Goal: Find contact information: Find contact information

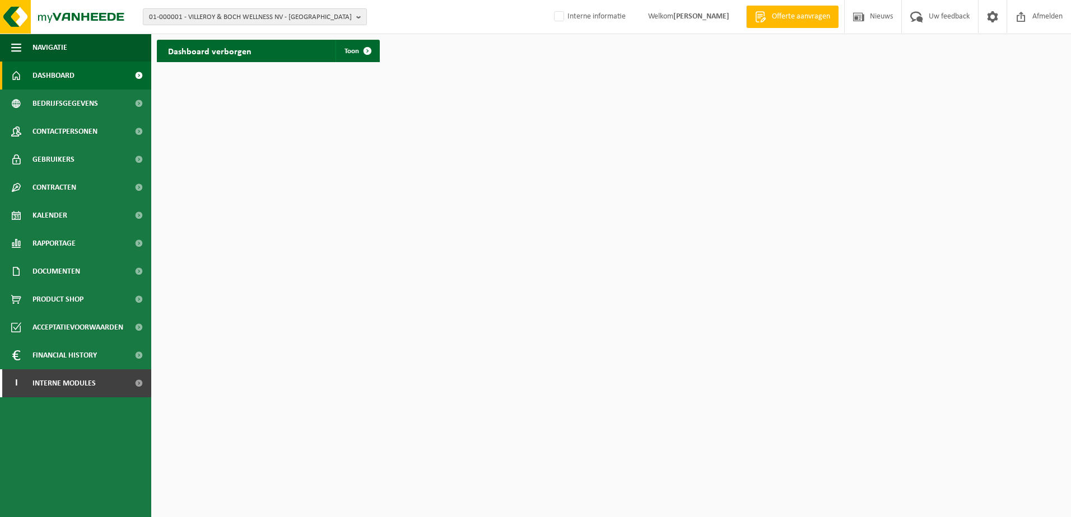
click at [251, 13] on span "01-000001 - VILLEROY & BOCH WELLNESS NV - [GEOGRAPHIC_DATA]" at bounding box center [250, 17] width 203 height 17
type input "w"
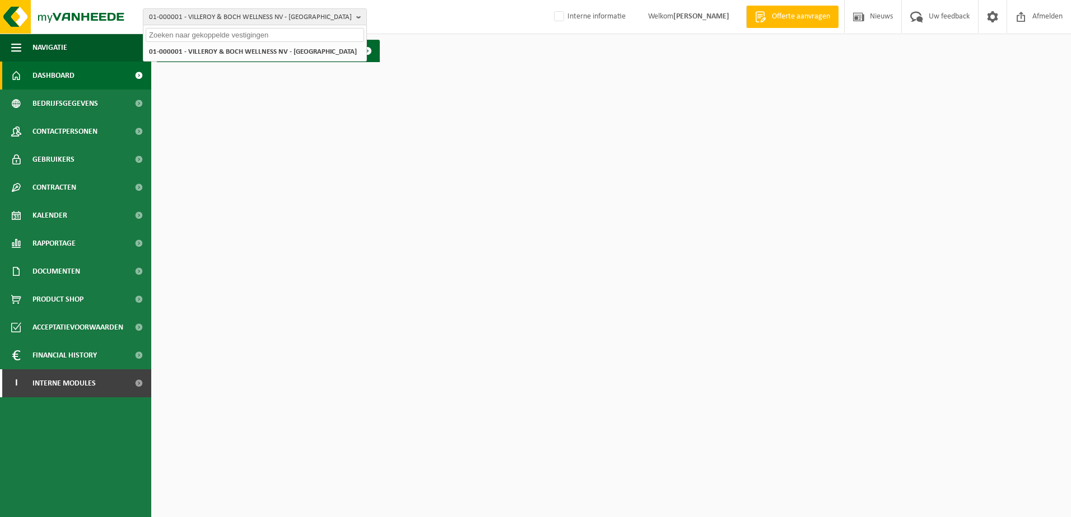
type input "j"
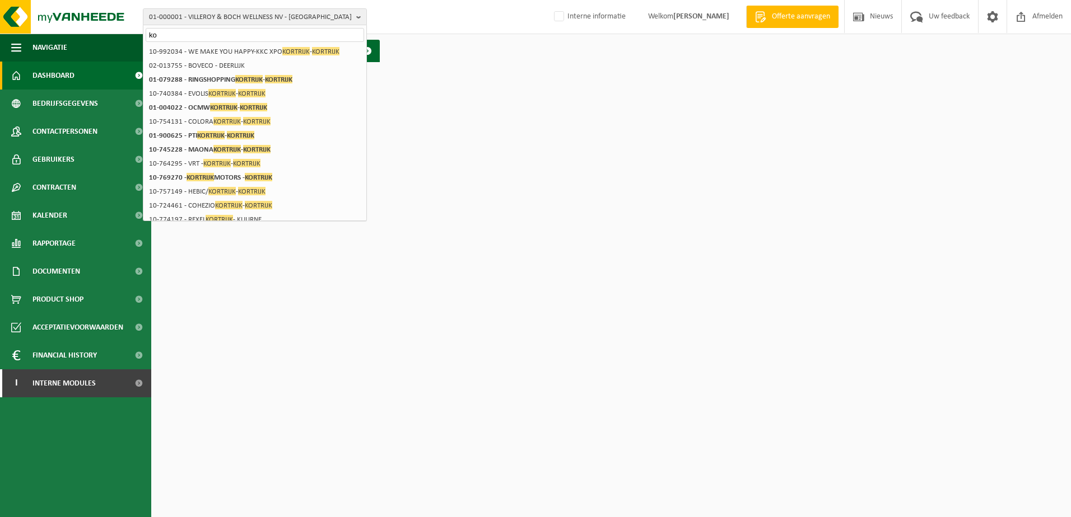
type input "k"
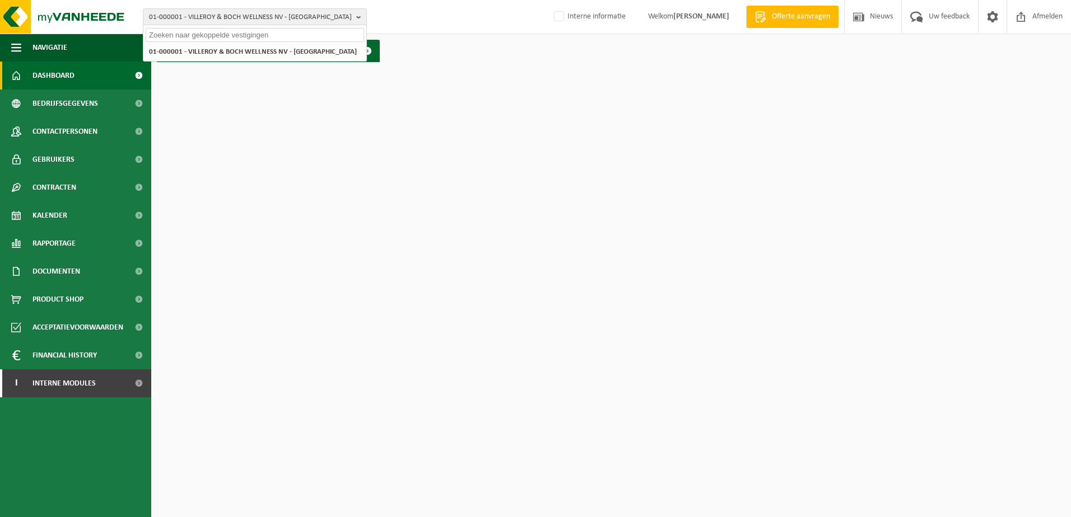
paste input "01-001734"
type input "01-001734"
click at [266, 53] on strong "01-001734 - VZW WOON & ZORG HEILIG HART - KORTRIJK" at bounding box center [235, 51] width 172 height 8
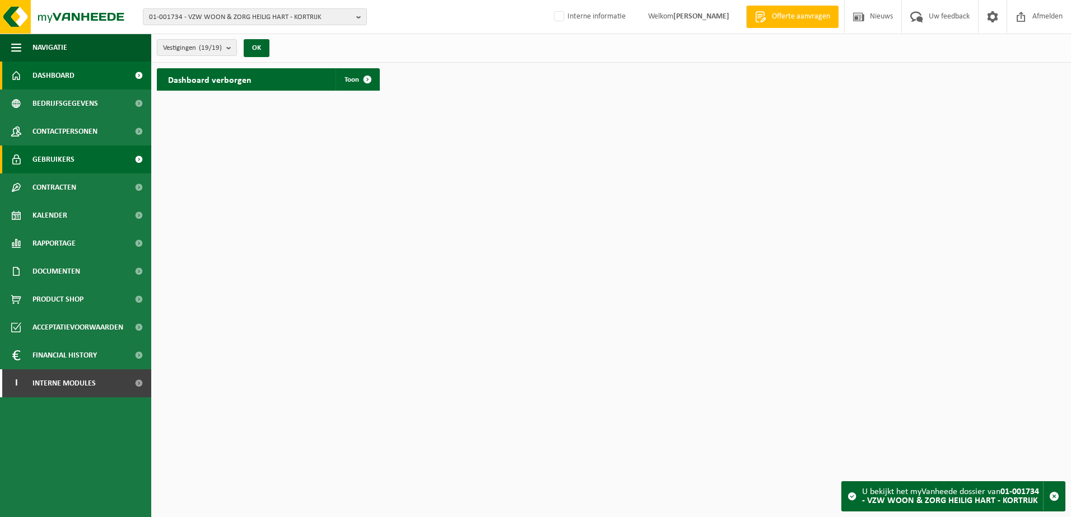
click at [72, 155] on span "Gebruikers" at bounding box center [53, 160] width 42 height 28
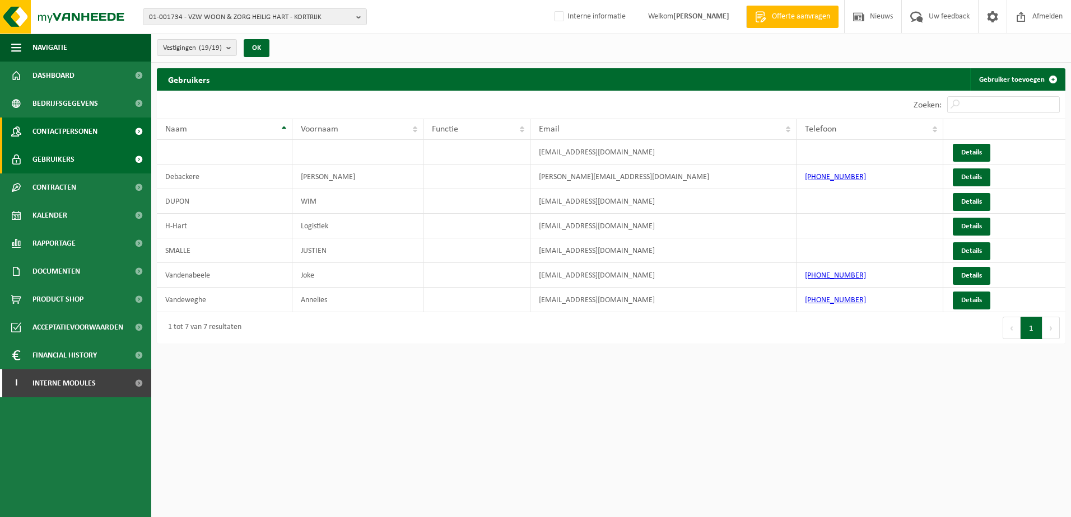
click at [50, 133] on span "Contactpersonen" at bounding box center [64, 132] width 65 height 28
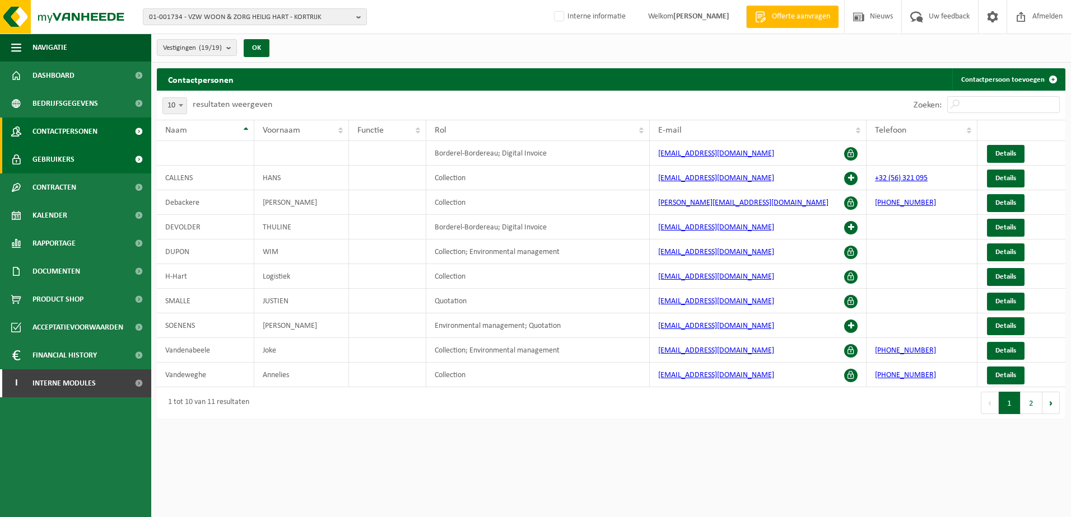
click at [64, 158] on span "Gebruikers" at bounding box center [53, 160] width 42 height 28
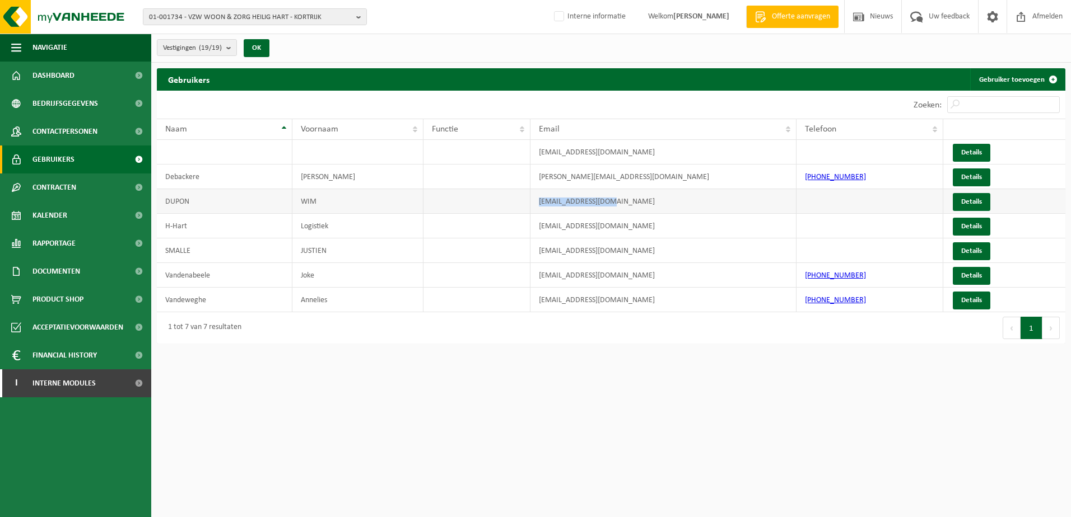
drag, startPoint x: 625, startPoint y: 202, endPoint x: 531, endPoint y: 202, distance: 94.1
click at [531, 202] on td "wim.dupon@h-hart.be" at bounding box center [662, 201] width 265 height 25
copy td "wim.dupon@h-hart.be"
drag, startPoint x: 656, startPoint y: 250, endPoint x: 537, endPoint y: 253, distance: 119.3
click at [537, 253] on td "directiesecretariaat@h-hart.be" at bounding box center [662, 251] width 265 height 25
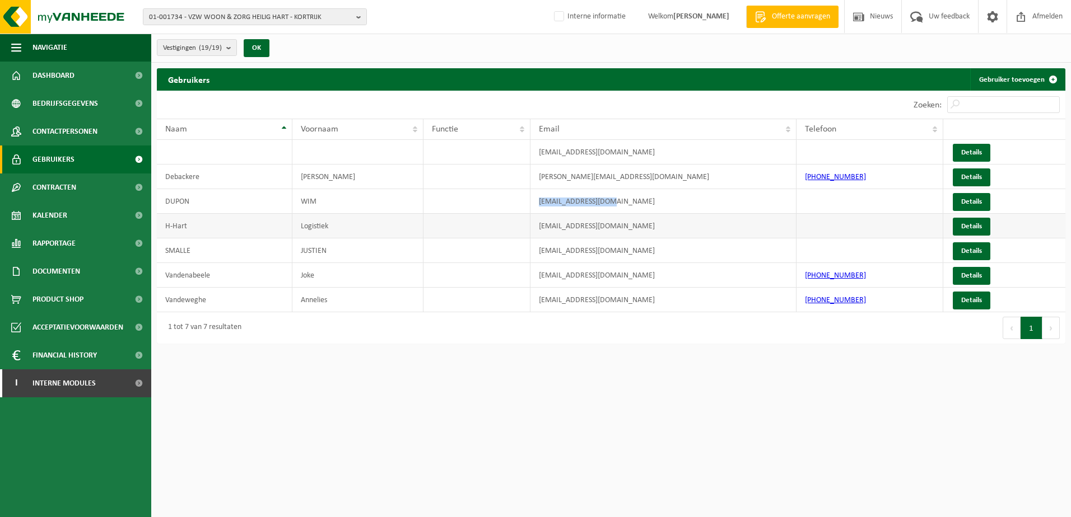
copy td "directiesecretariaat@h-hart.be"
click at [259, 15] on span "01-001734 - VZW WOON & ZORG HEILIG HART - KORTRIJK" at bounding box center [250, 17] width 203 height 17
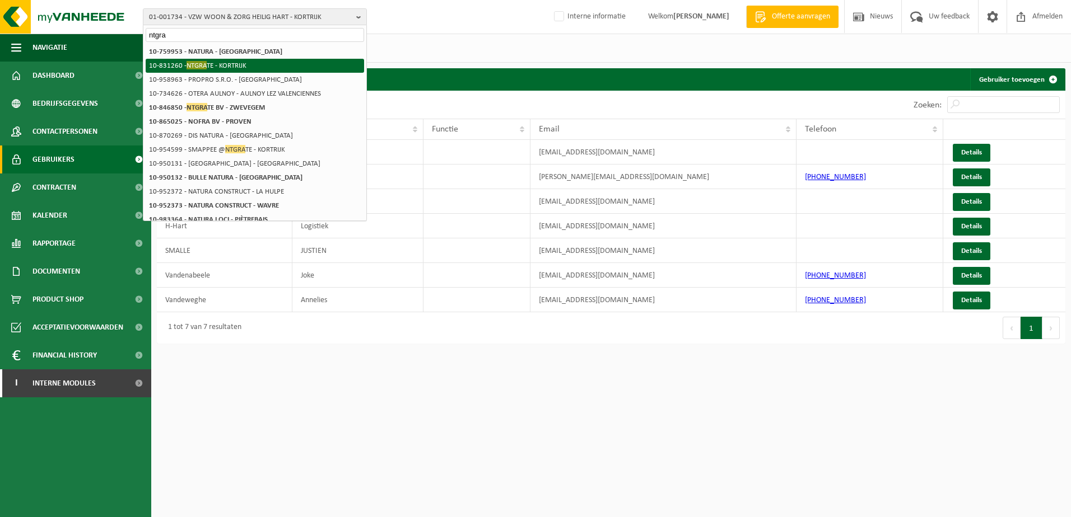
type input "ntgra"
click at [242, 60] on li "10-831260 - NTGRA TE - KORTRIJK" at bounding box center [255, 66] width 218 height 14
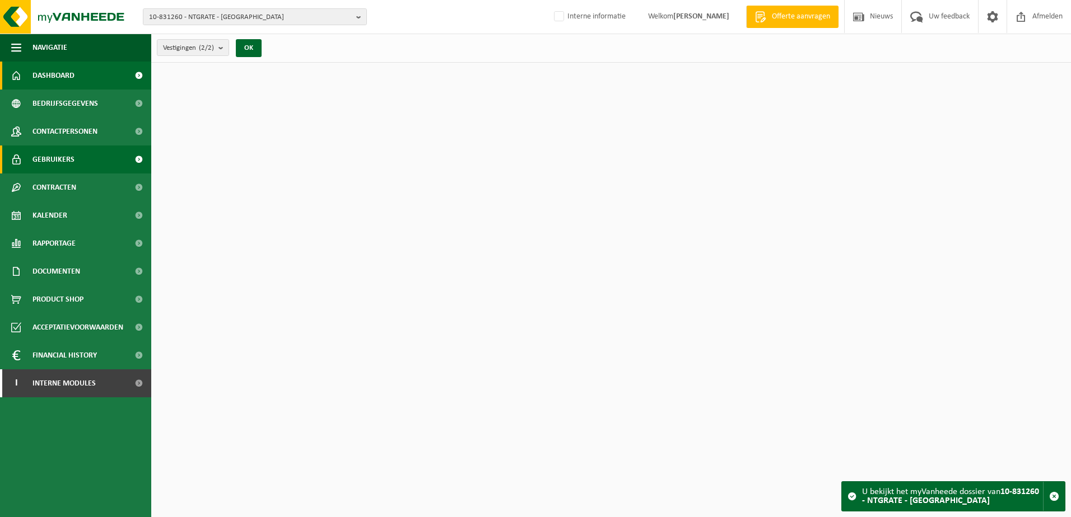
click at [79, 156] on link "Gebruikers" at bounding box center [75, 160] width 151 height 28
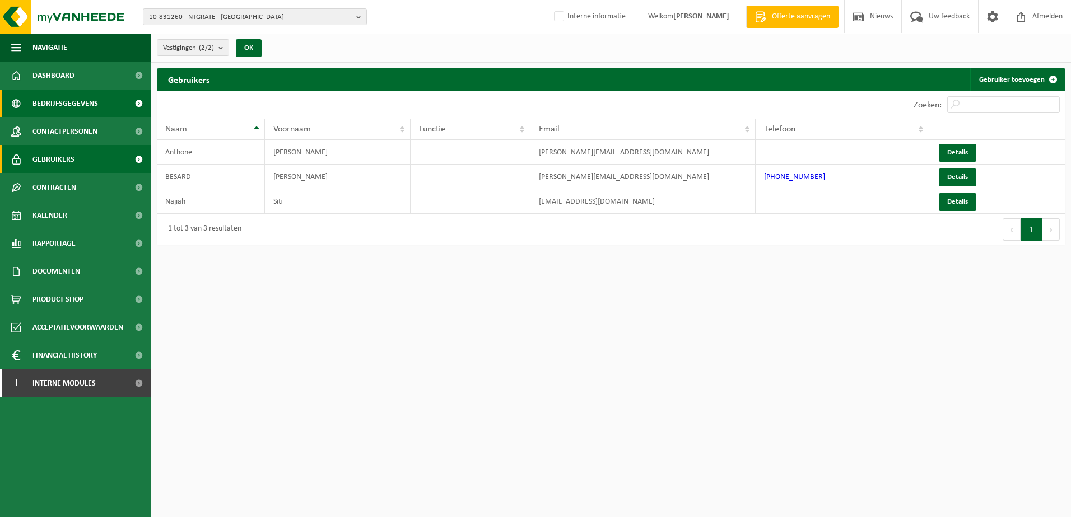
click at [81, 106] on span "Bedrijfsgegevens" at bounding box center [65, 104] width 66 height 28
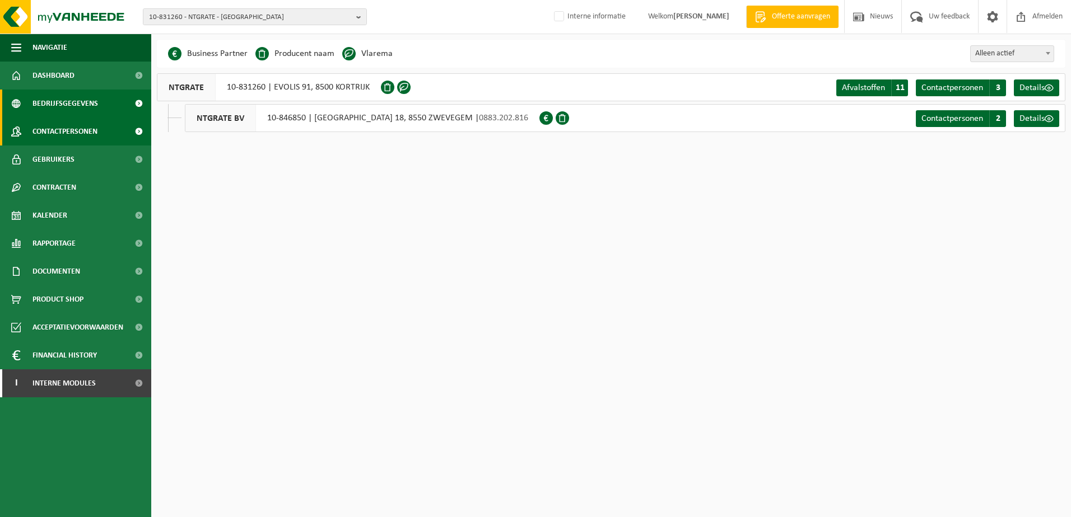
click at [77, 130] on span "Contactpersonen" at bounding box center [64, 132] width 65 height 28
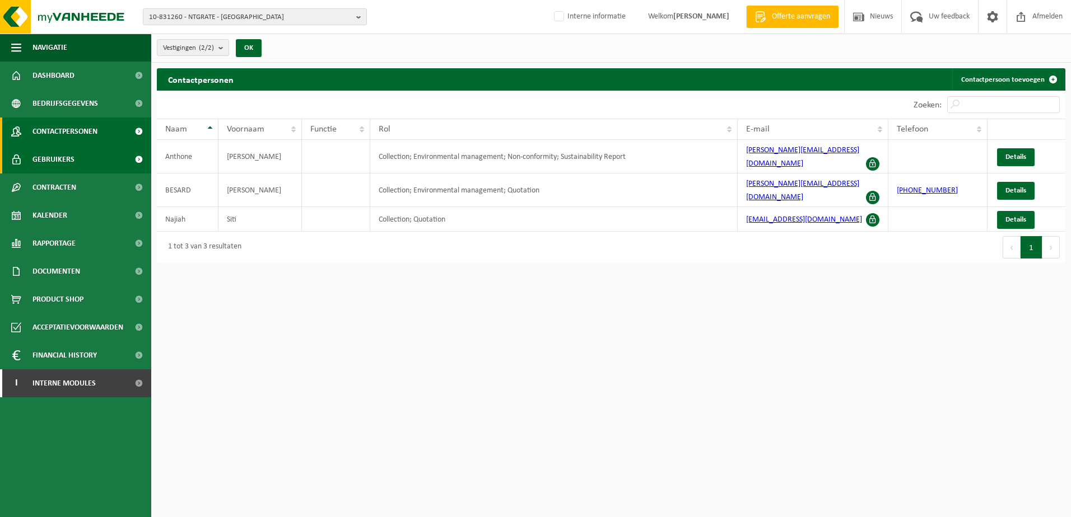
click at [70, 156] on span "Gebruikers" at bounding box center [53, 160] width 42 height 28
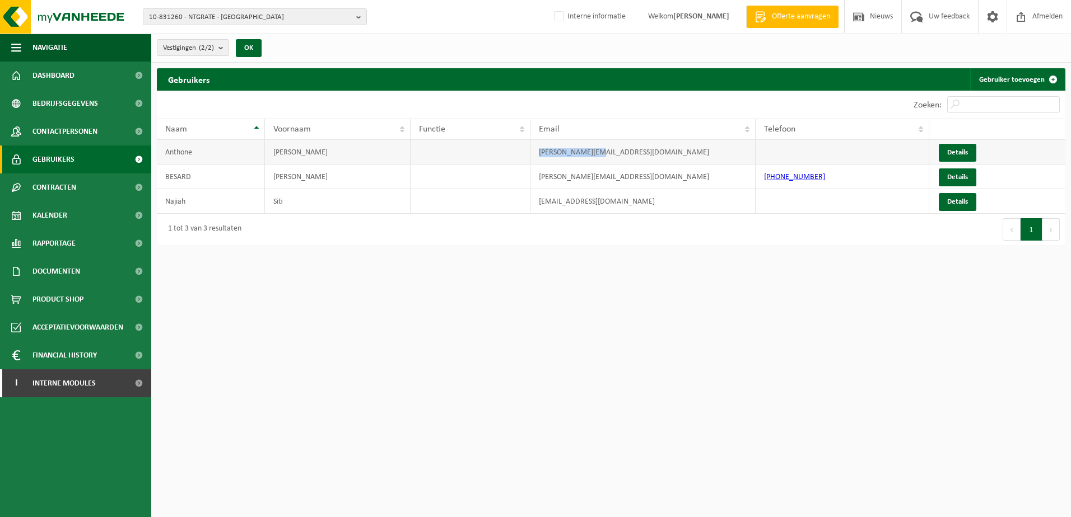
drag, startPoint x: 573, startPoint y: 151, endPoint x: 531, endPoint y: 151, distance: 41.4
click at [531, 151] on td "chris@ntgrate.eu" at bounding box center [642, 152] width 225 height 25
copy td "chris@ntgrate.eu"
drag, startPoint x: 640, startPoint y: 203, endPoint x: 548, endPoint y: 202, distance: 91.9
click at [548, 202] on td "s.najiah@smappee.com" at bounding box center [642, 201] width 225 height 25
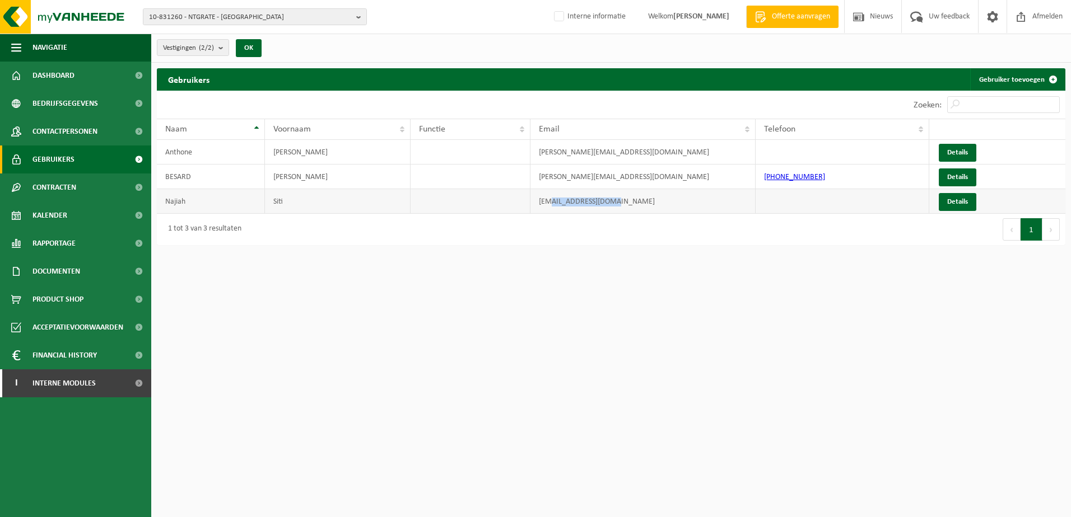
copy td "ajiah@smappee.com"
drag, startPoint x: 636, startPoint y: 179, endPoint x: 534, endPoint y: 176, distance: 101.9
click at [534, 176] on td "dirk@ntgrate.eu" at bounding box center [642, 177] width 225 height 25
copy td "dirk@ntgrate.eu"
click at [277, 10] on span "10-831260 - NTGRATE - KORTRIJK" at bounding box center [250, 17] width 203 height 17
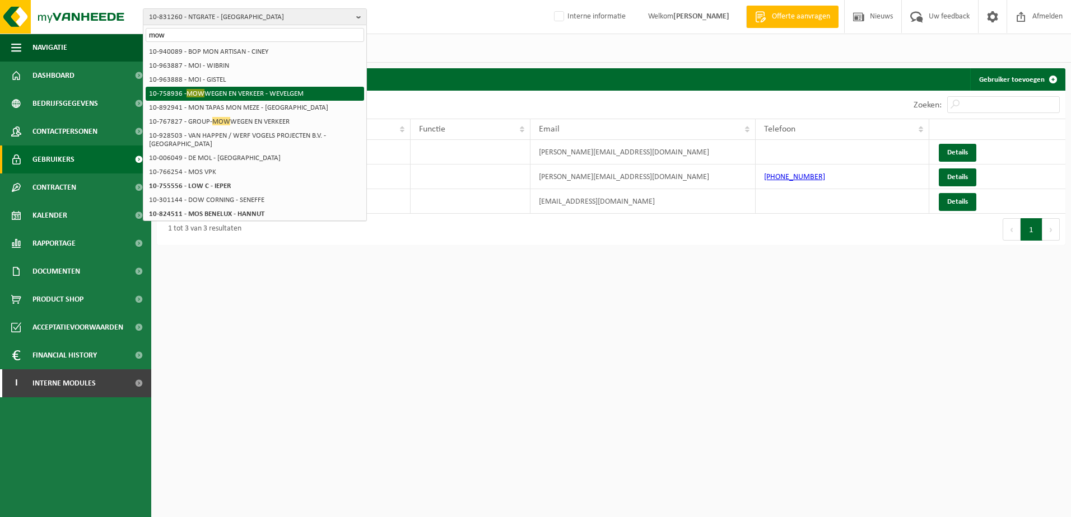
type input "mow"
click at [278, 93] on li "10-758936 - MOW WEGEN EN VERKEER - WEVELGEM" at bounding box center [255, 94] width 218 height 14
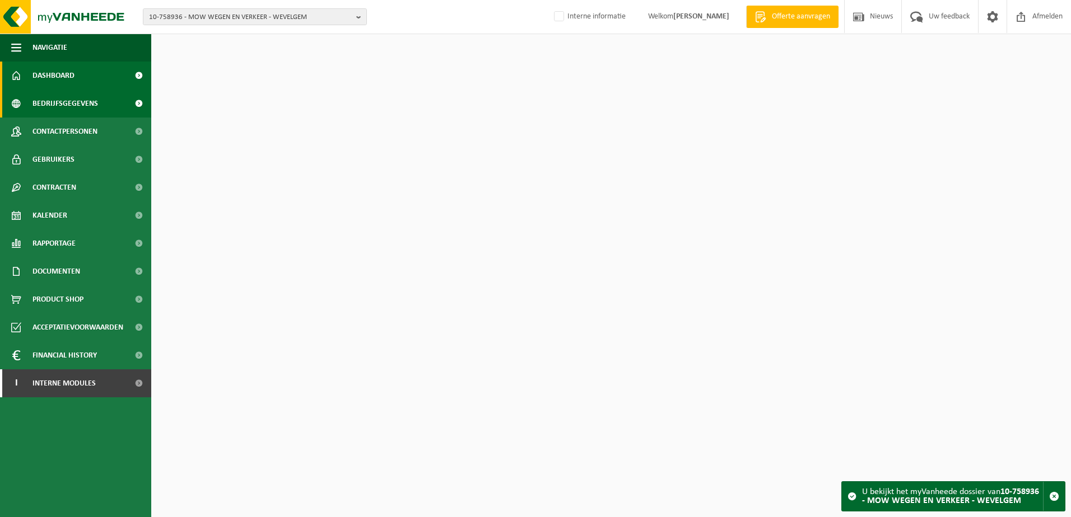
click at [82, 101] on span "Bedrijfsgegevens" at bounding box center [65, 104] width 66 height 28
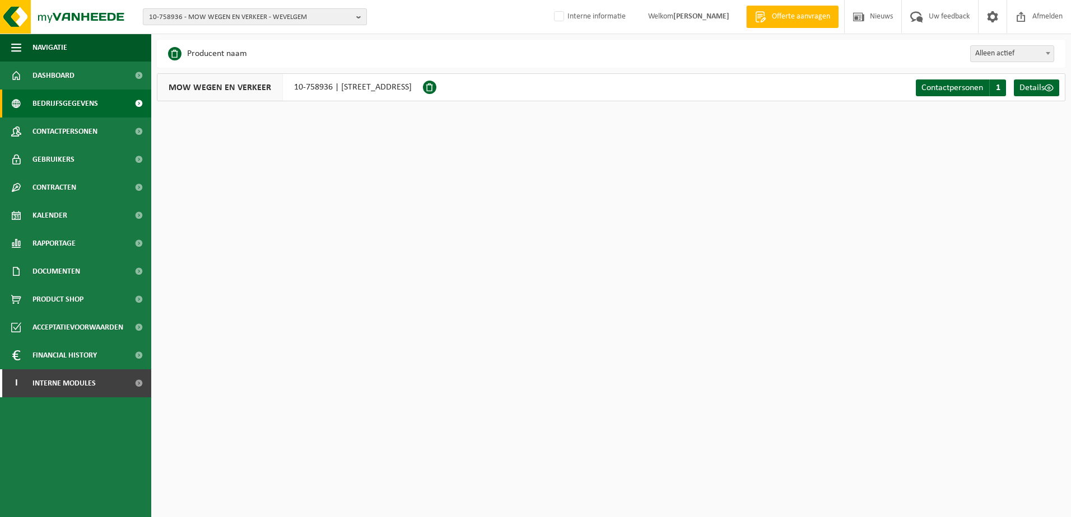
click at [209, 17] on span "10-758936 - MOW WEGEN EN VERKEER - WEVELGEM" at bounding box center [250, 17] width 203 height 17
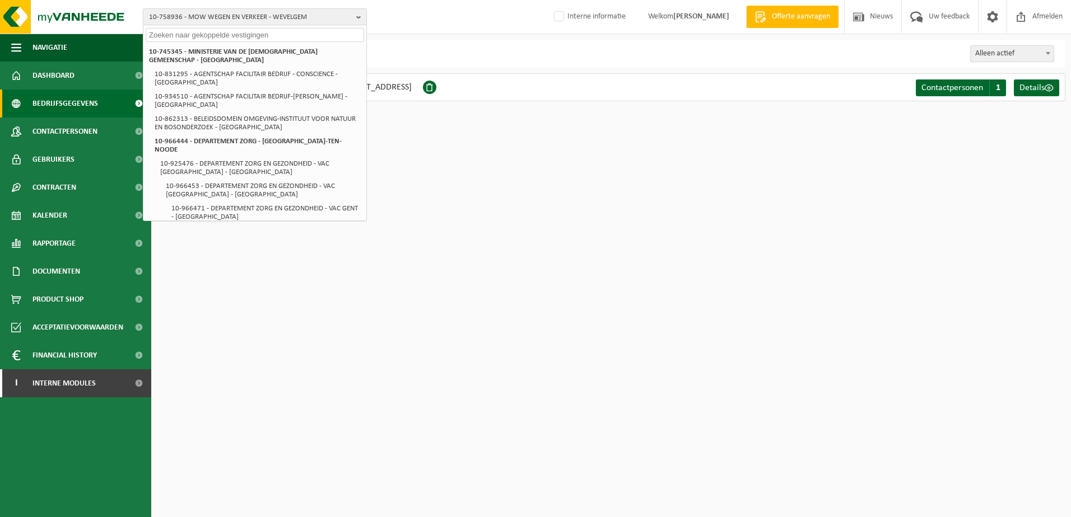
click at [209, 17] on span "10-758936 - MOW WEGEN EN VERKEER - WEVELGEM" at bounding box center [250, 17] width 203 height 17
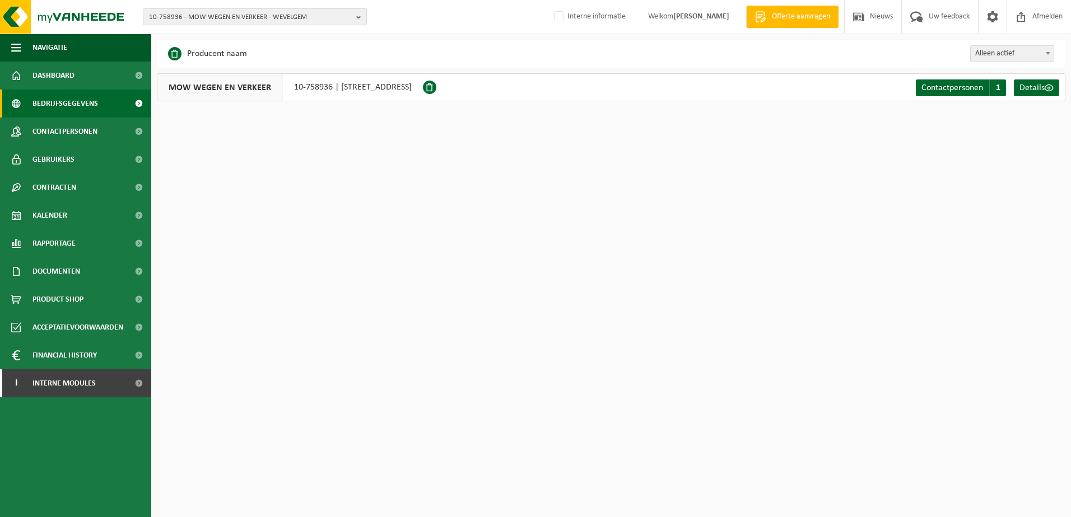
click at [197, 21] on span "10-758936 - MOW WEGEN EN VERKEER - WEVELGEM" at bounding box center [250, 17] width 203 height 17
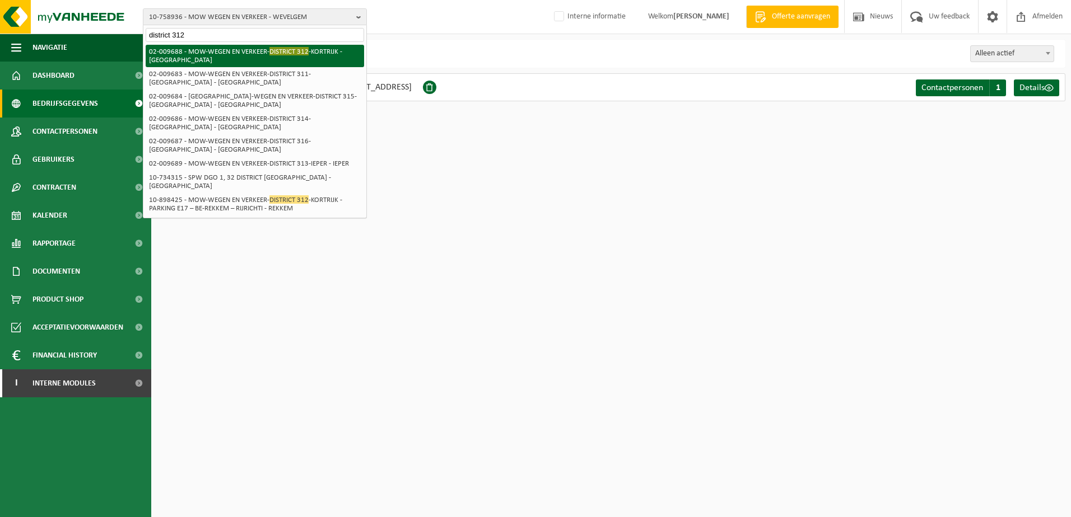
type input "district 312"
click at [217, 49] on li "02-009688 - MOW-WEGEN EN VERKEER- DISTRICT 312 -KORTRIJK - KORTRIJK" at bounding box center [255, 56] width 218 height 22
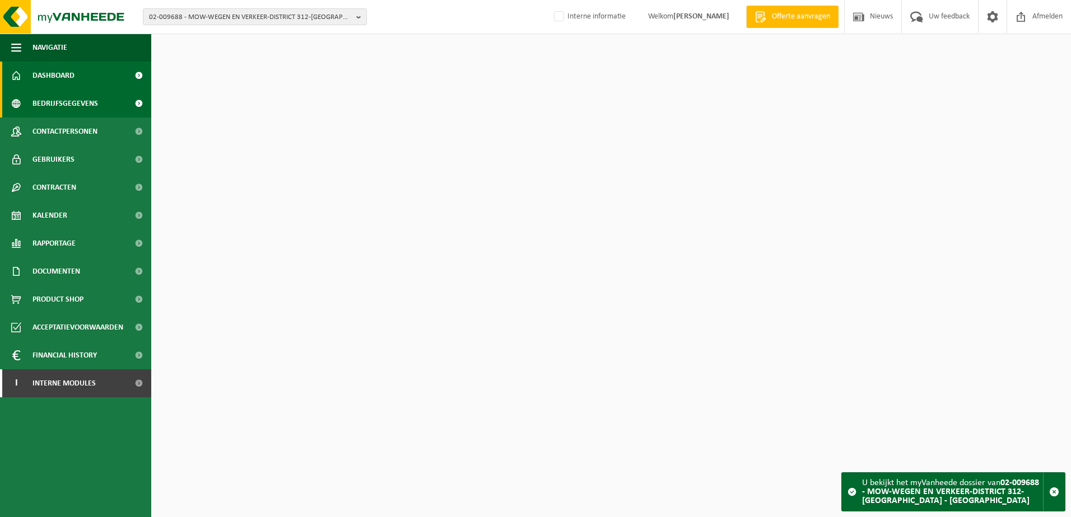
click at [84, 105] on span "Bedrijfsgegevens" at bounding box center [65, 104] width 66 height 28
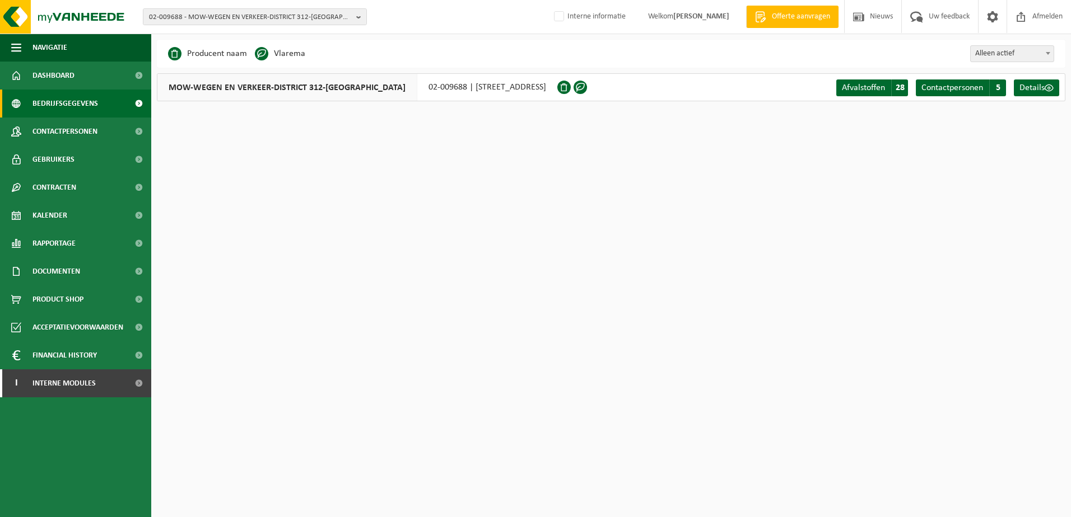
click at [77, 132] on span "Contactpersonen" at bounding box center [64, 132] width 65 height 28
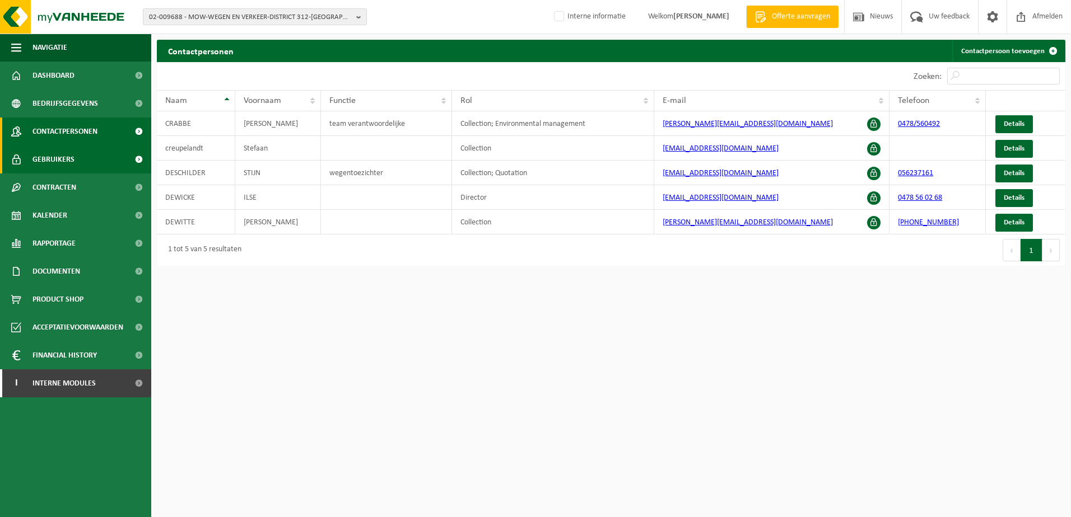
click at [70, 156] on span "Gebruikers" at bounding box center [53, 160] width 42 height 28
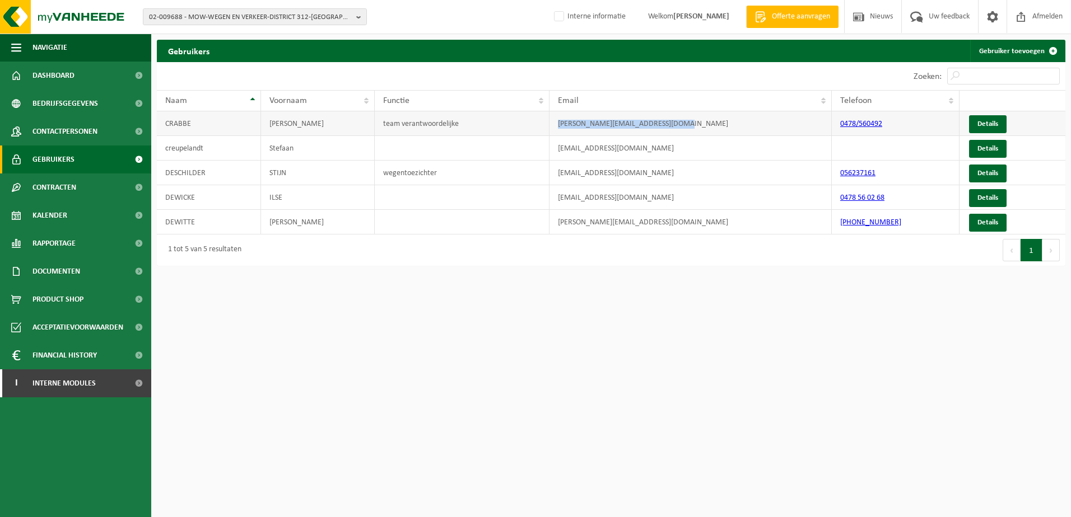
drag, startPoint x: 692, startPoint y: 129, endPoint x: 548, endPoint y: 123, distance: 144.6
click at [548, 123] on tr "[PERSON_NAME] team verantwoordelijke [PERSON_NAME][EMAIL_ADDRESS][DOMAIN_NAME] …" at bounding box center [611, 123] width 908 height 25
copy tr "[PERSON_NAME][EMAIL_ADDRESS][DOMAIN_NAME]"
click at [261, 20] on span "02-009688 - MOW-WEGEN EN VERKEER-DISTRICT 312-[GEOGRAPHIC_DATA] - [GEOGRAPHIC_D…" at bounding box center [250, 17] width 203 height 17
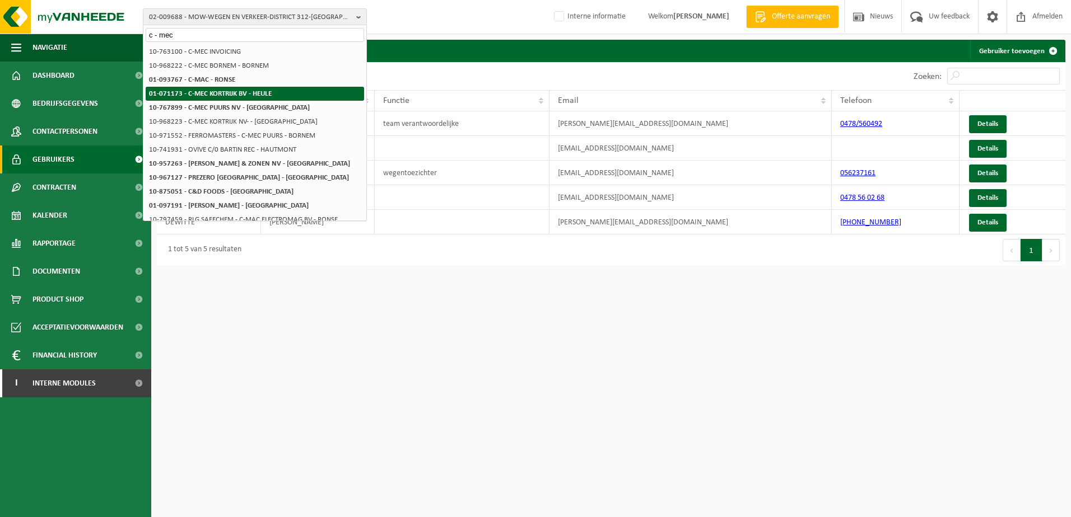
type input "c - mec"
click at [268, 90] on strong "01-071173 - C-MEC KORTRIJK BV - HEULE" at bounding box center [210, 93] width 123 height 7
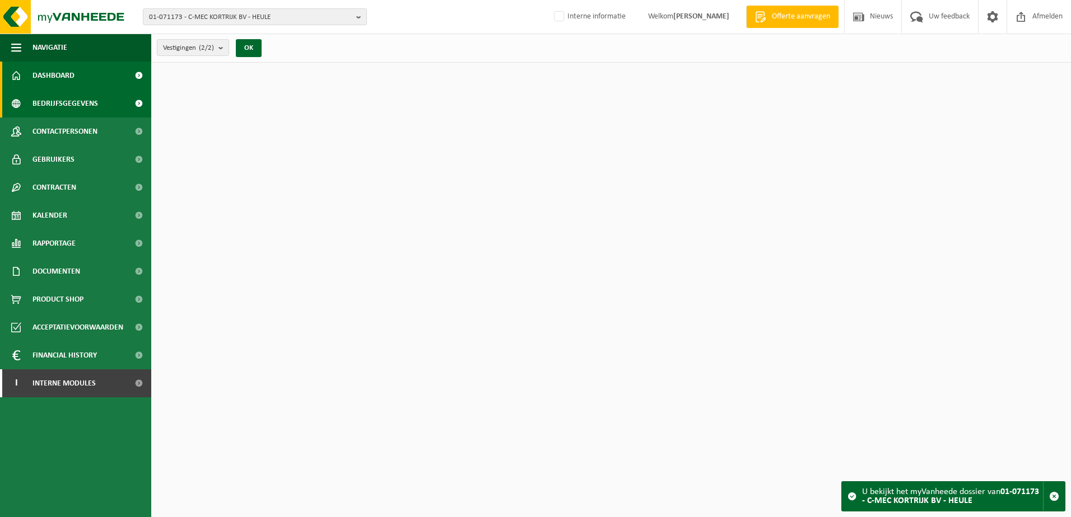
click at [78, 102] on span "Bedrijfsgegevens" at bounding box center [65, 104] width 66 height 28
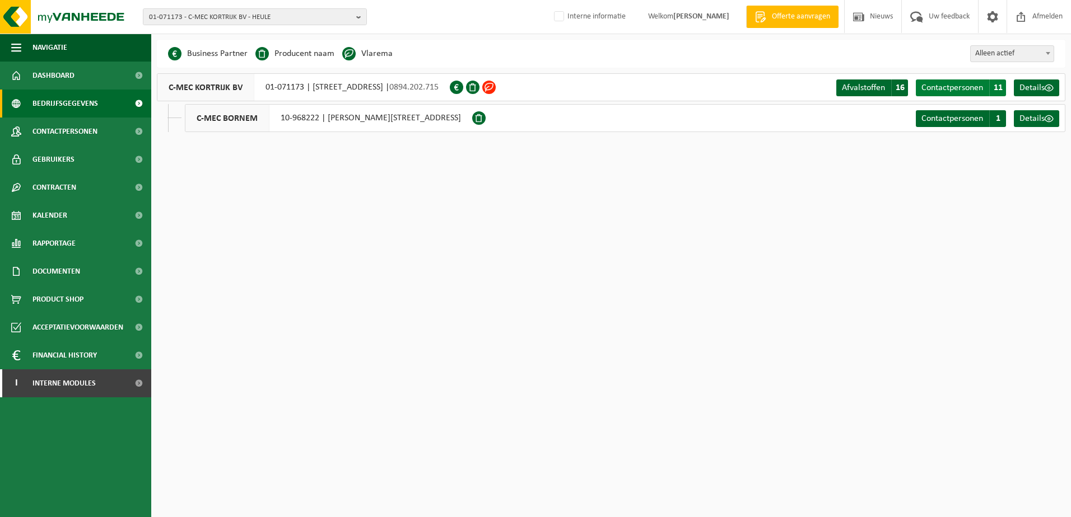
click at [955, 86] on span "Contactpersonen" at bounding box center [952, 87] width 62 height 9
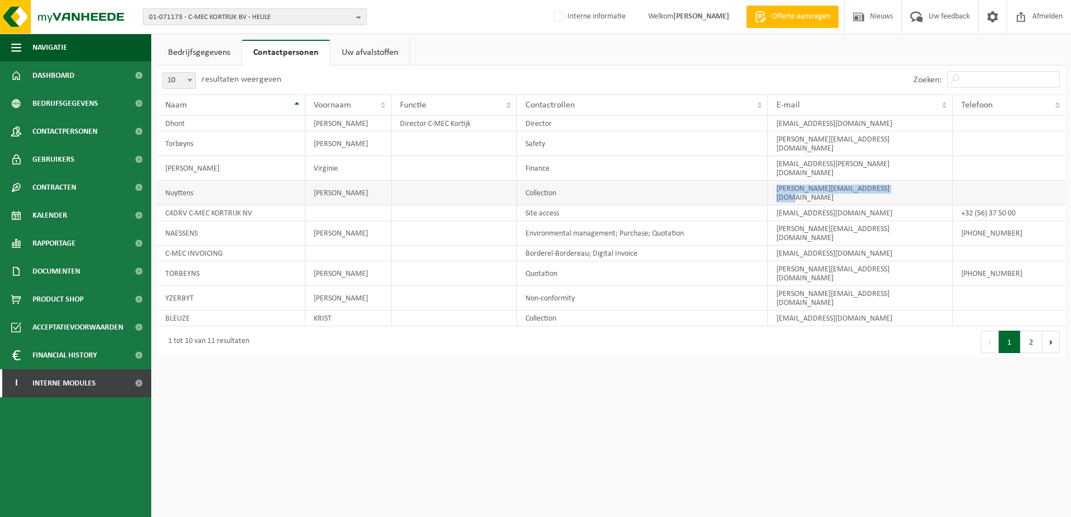
drag, startPoint x: 907, startPoint y: 171, endPoint x: 773, endPoint y: 172, distance: 133.3
click at [773, 181] on td "[PERSON_NAME][EMAIL_ADDRESS][DOMAIN_NAME]" at bounding box center [860, 193] width 184 height 25
copy td "[PERSON_NAME][EMAIL_ADDRESS][DOMAIN_NAME]"
click at [95, 129] on span "Contactpersonen" at bounding box center [64, 132] width 65 height 28
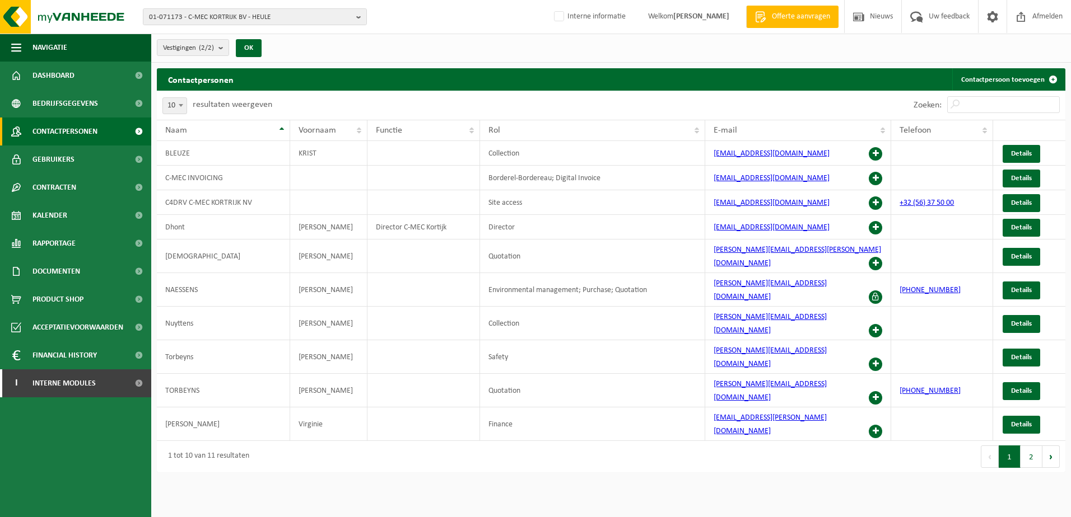
click at [74, 158] on link "Gebruikers" at bounding box center [75, 160] width 151 height 28
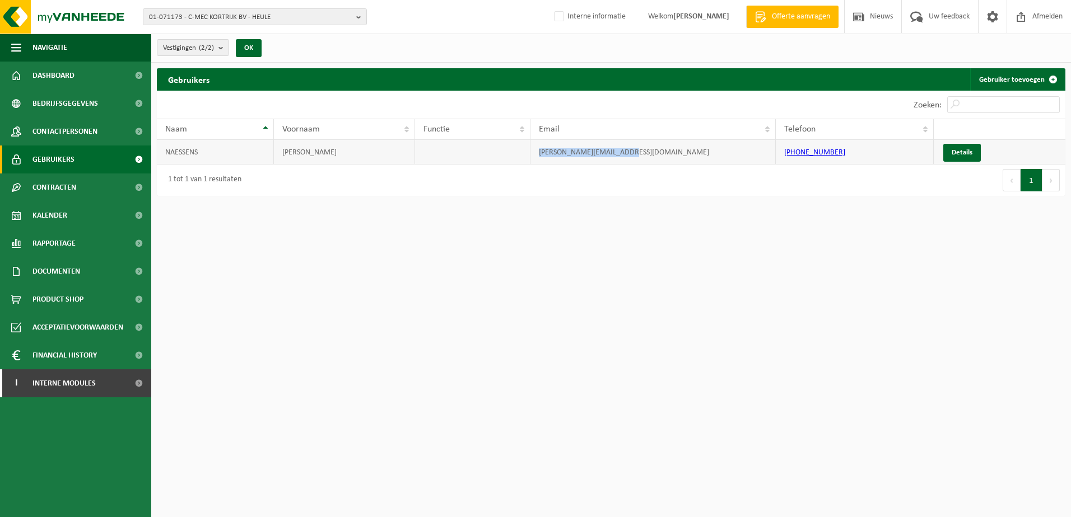
drag, startPoint x: 652, startPoint y: 158, endPoint x: 519, endPoint y: 155, distance: 133.9
click at [519, 155] on tr "[PERSON_NAME] [PERSON_NAME][EMAIL_ADDRESS][DOMAIN_NAME] [PHONE_NUMBER] Details" at bounding box center [611, 152] width 908 height 25
copy tr "[PERSON_NAME][EMAIL_ADDRESS][DOMAIN_NAME]"
click at [101, 128] on link "Contactpersonen" at bounding box center [75, 132] width 151 height 28
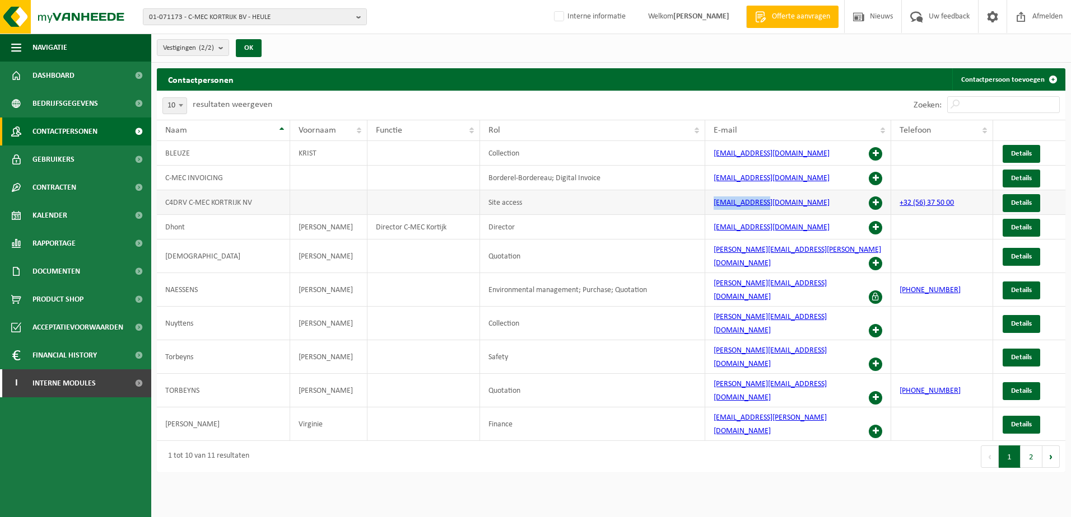
drag, startPoint x: 780, startPoint y: 203, endPoint x: 696, endPoint y: 207, distance: 84.1
click at [696, 207] on tr "C4DRV C-MEC KORTRIJK NV Site access info@bmtech.be +32 (56) 37 50 00 Details" at bounding box center [611, 202] width 908 height 25
copy tr "info@bmtech.be"
click at [296, 16] on span "01-071173 - C-MEC KORTRIJK BV - HEULE" at bounding box center [250, 17] width 203 height 17
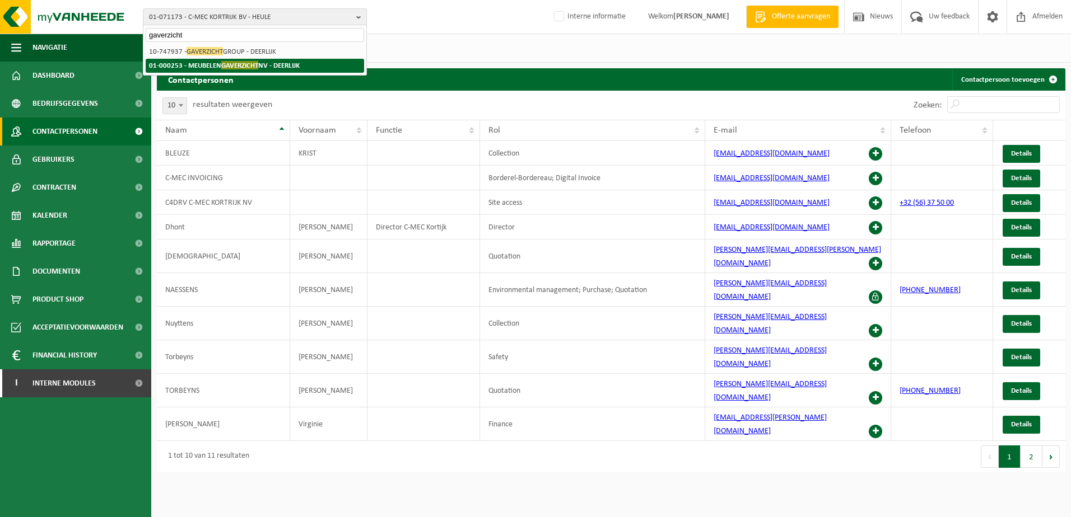
type input "gaverzicht"
click at [287, 63] on strong "01-000253 - MEUBELEN GAVERZICHT NV - DEERLIJK" at bounding box center [224, 65] width 151 height 8
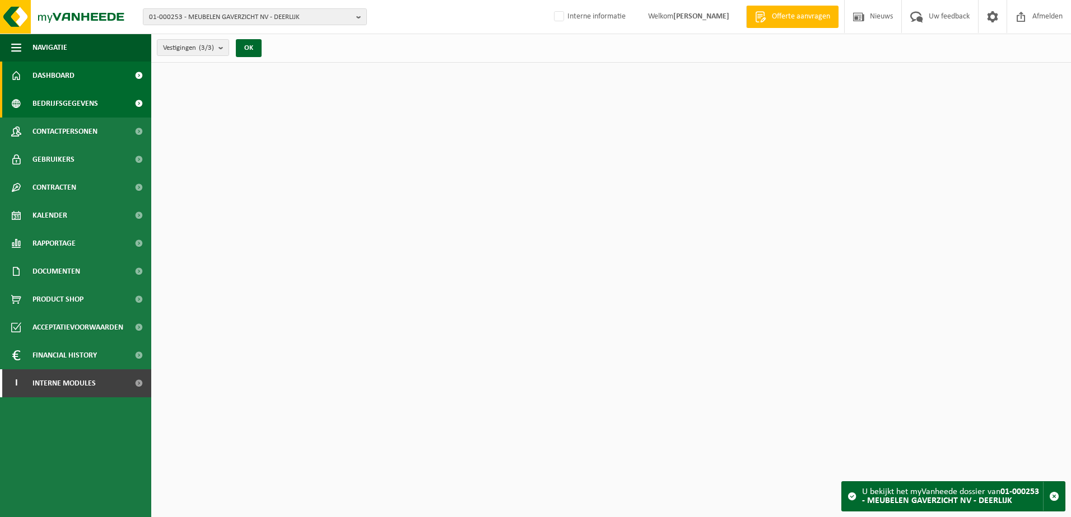
click at [96, 107] on span "Bedrijfsgegevens" at bounding box center [65, 104] width 66 height 28
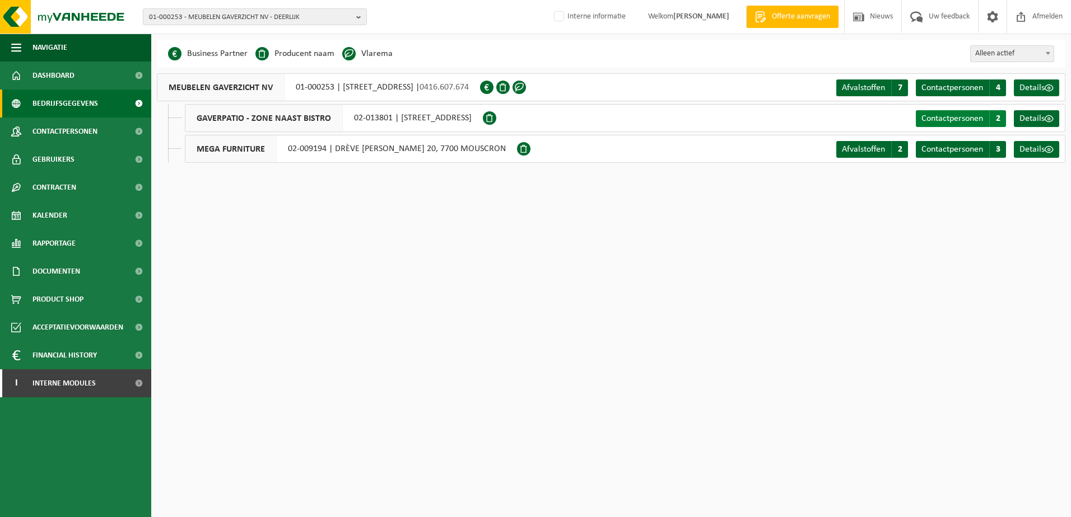
click at [939, 116] on span "Contactpersonen" at bounding box center [952, 118] width 62 height 9
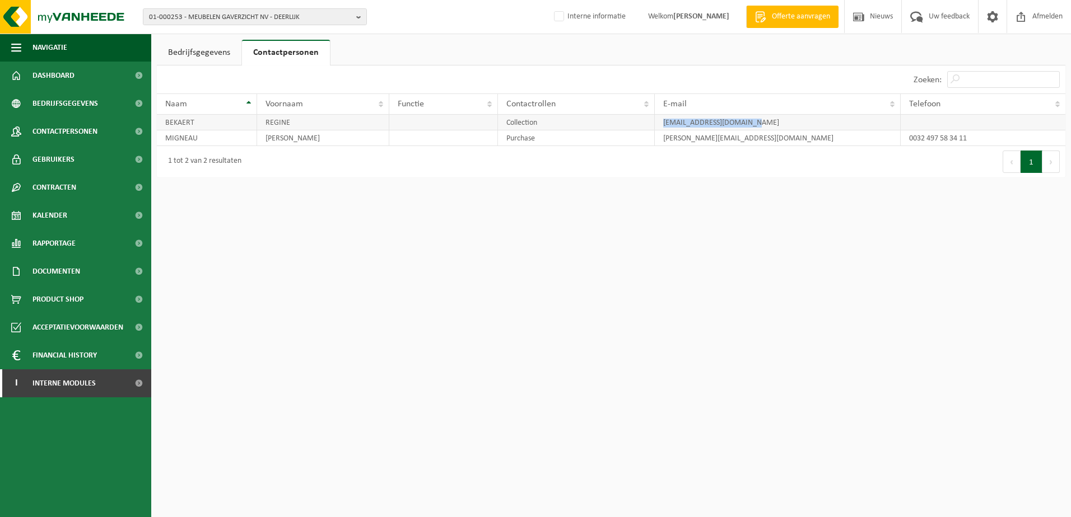
drag, startPoint x: 760, startPoint y: 120, endPoint x: 656, endPoint y: 119, distance: 103.6
click at [656, 119] on td "[EMAIL_ADDRESS][DOMAIN_NAME]" at bounding box center [777, 123] width 245 height 16
copy td "[EMAIL_ADDRESS][DOMAIN_NAME]"
drag, startPoint x: 769, startPoint y: 137, endPoint x: 664, endPoint y: 140, distance: 105.9
click at [664, 140] on td "[PERSON_NAME][EMAIL_ADDRESS][DOMAIN_NAME]" at bounding box center [777, 138] width 245 height 16
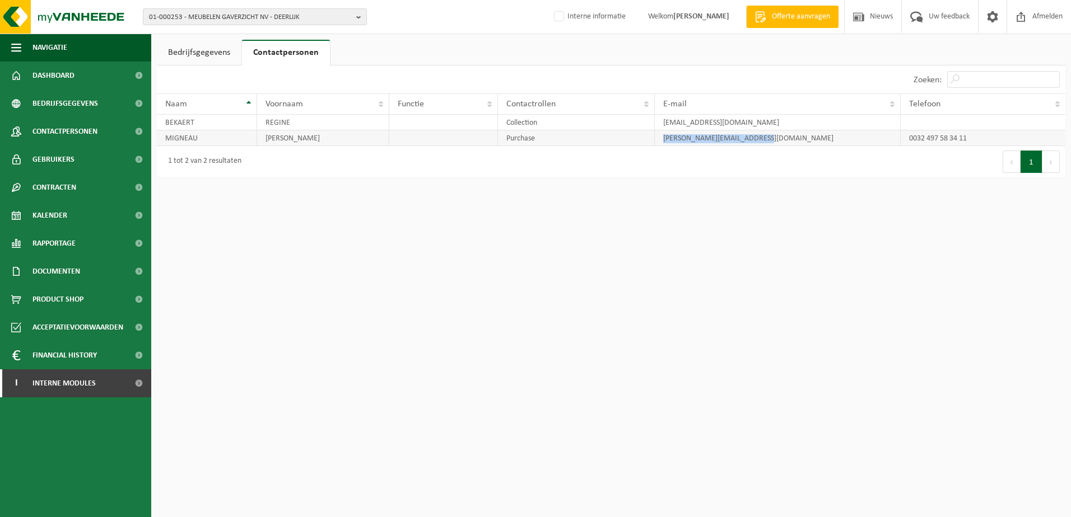
copy td "[PERSON_NAME][EMAIL_ADDRESS][DOMAIN_NAME]"
